Goal: Task Accomplishment & Management: Use online tool/utility

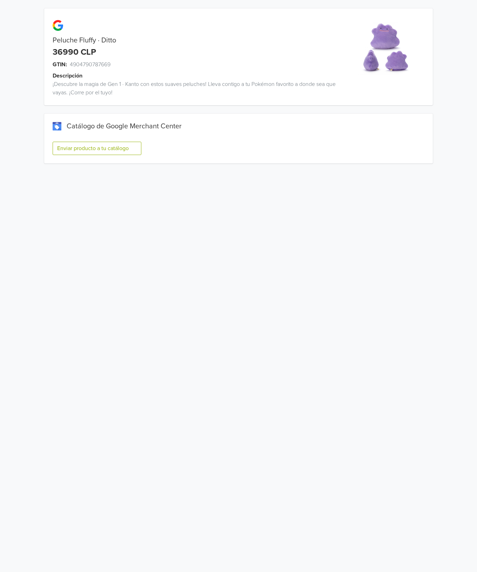
click at [140, 148] on button "Enviar producto a tu catálogo" at bounding box center [97, 148] width 89 height 13
click at [90, 147] on button "Enviar producto a tu catálogo" at bounding box center [97, 148] width 89 height 13
click at [96, 143] on button "Enviar producto a tu catálogo" at bounding box center [97, 148] width 89 height 13
